Goal: Check status: Check status

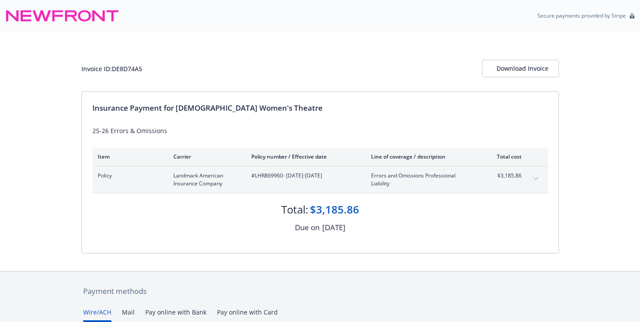
click at [451, 51] on div "Invoice ID: DE8D74A5 Download Invoice" at bounding box center [319, 62] width 477 height 60
